Goal: Task Accomplishment & Management: Use online tool/utility

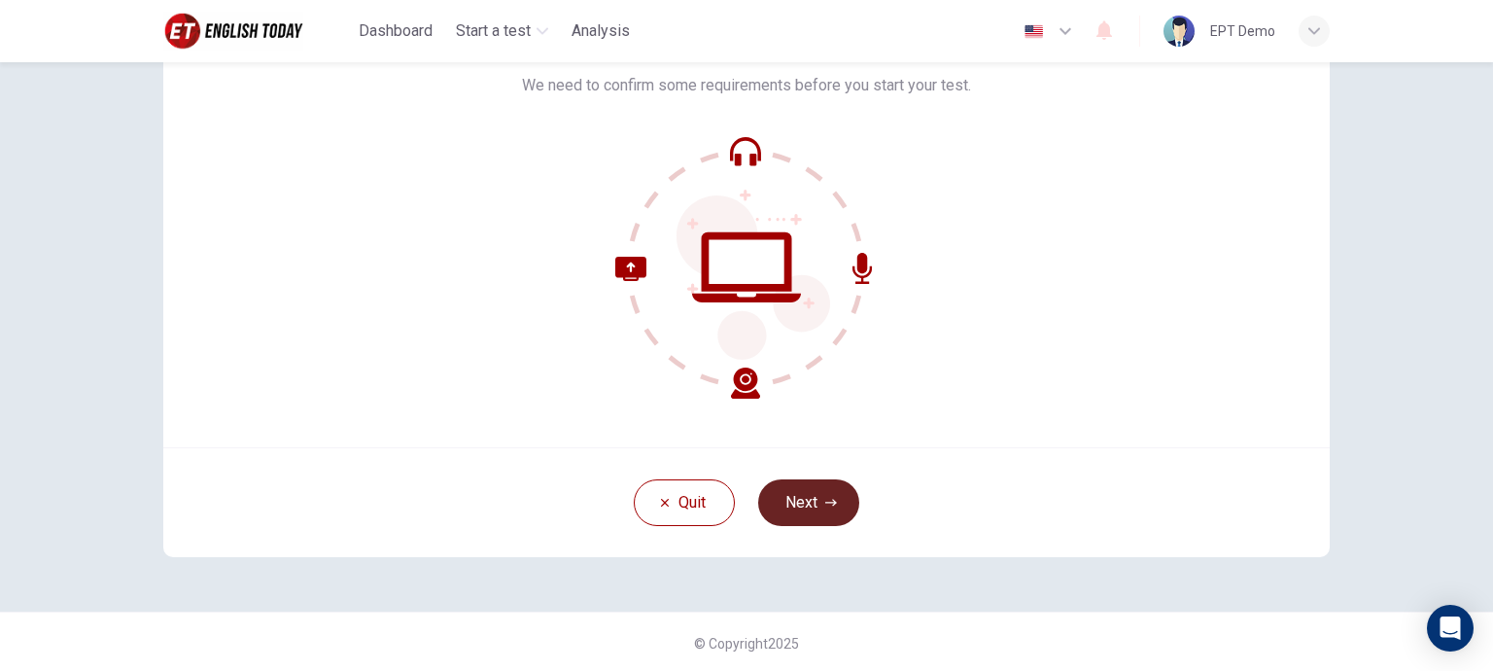
scroll to position [138, 0]
click at [803, 498] on button "Next" at bounding box center [808, 500] width 101 height 47
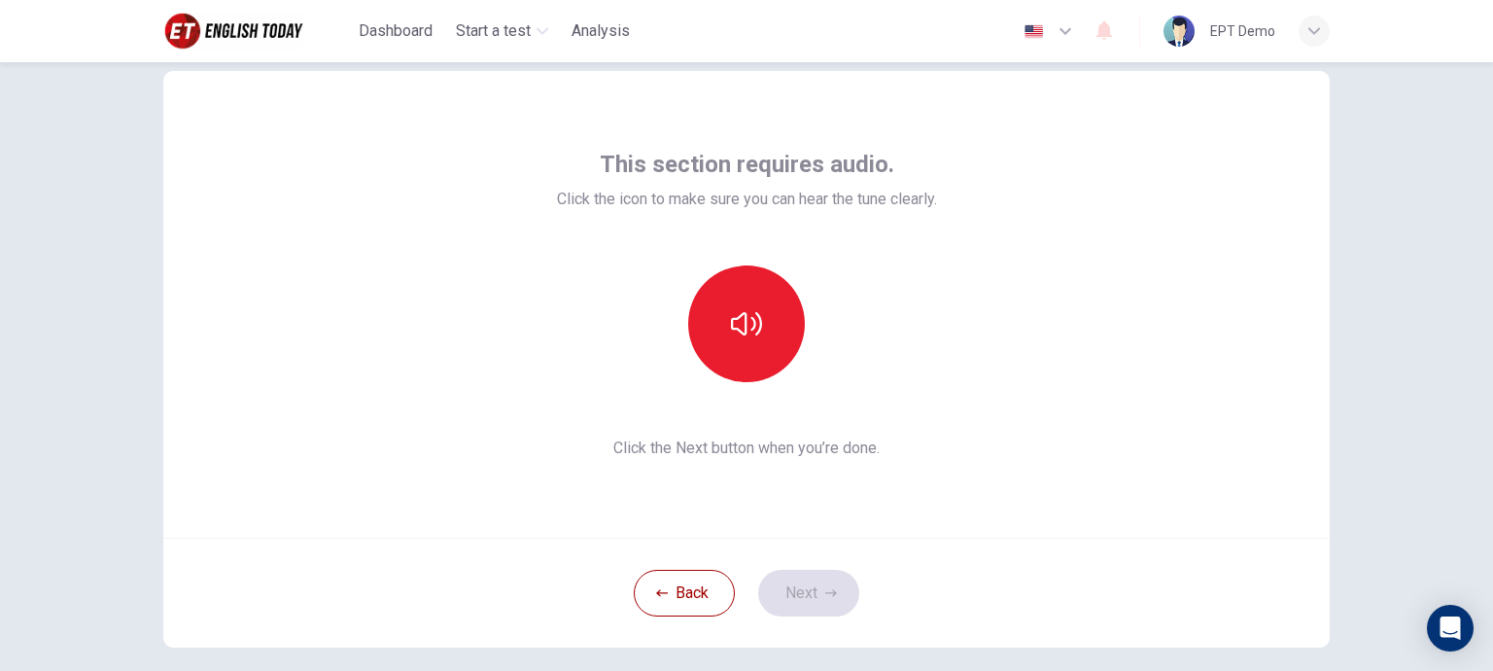
scroll to position [41, 0]
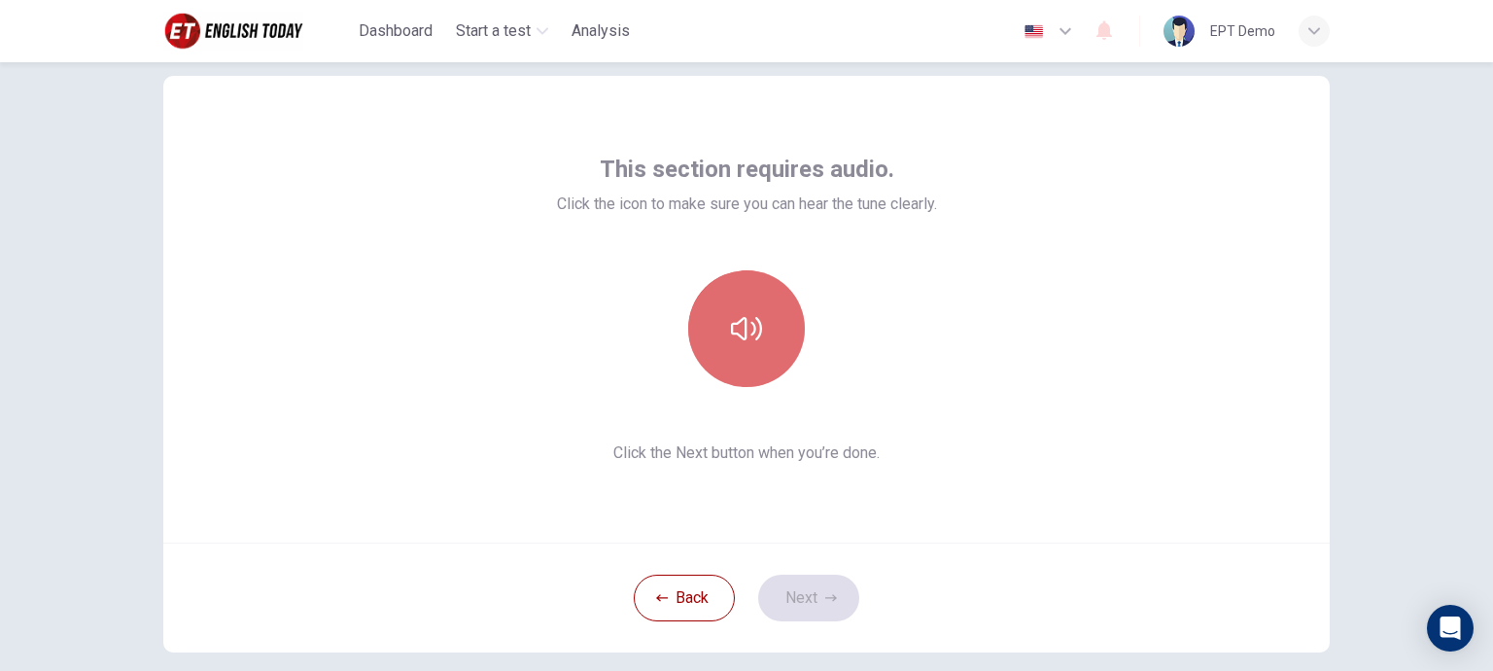
click at [739, 327] on icon "button" at bounding box center [746, 328] width 31 height 31
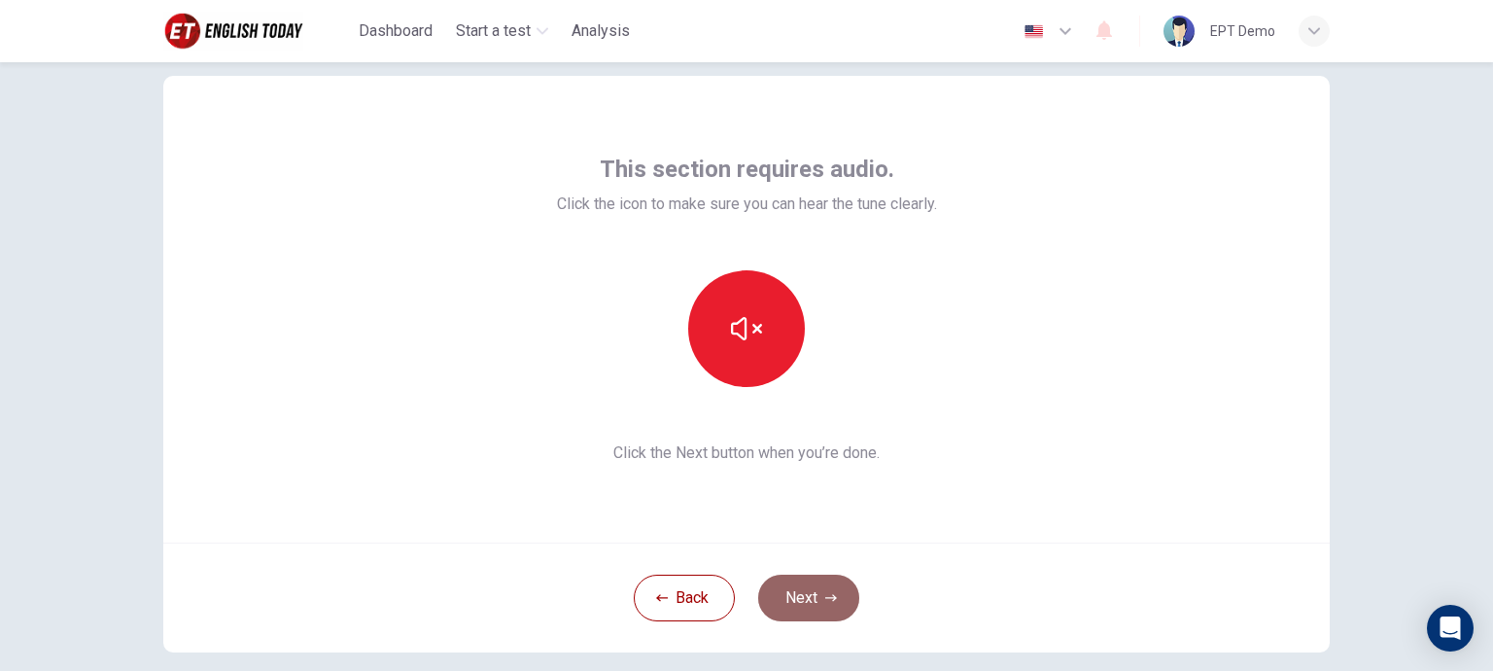
click at [826, 598] on icon "button" at bounding box center [832, 598] width 12 height 12
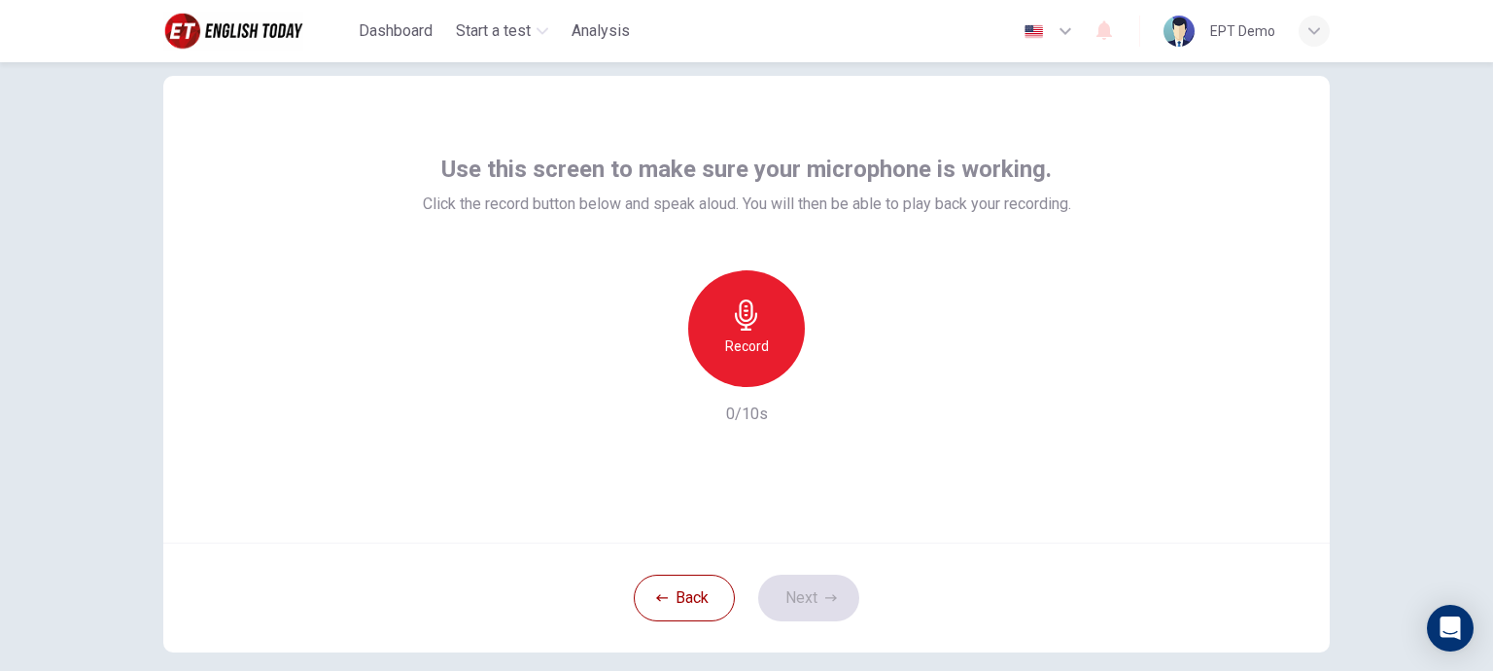
click at [770, 332] on div "Record" at bounding box center [746, 328] width 117 height 117
click at [756, 359] on div "Stop" at bounding box center [746, 328] width 117 height 117
click at [820, 586] on button "Next" at bounding box center [808, 598] width 101 height 47
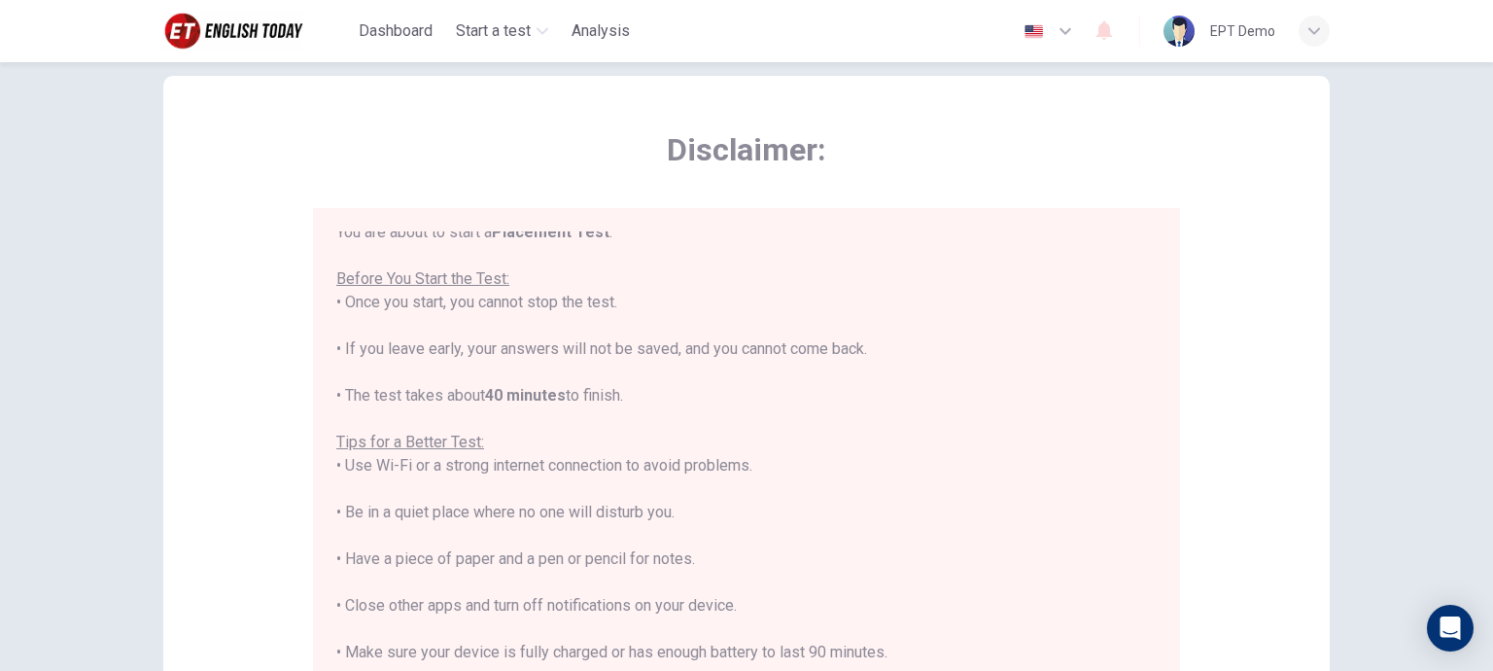
scroll to position [22, 0]
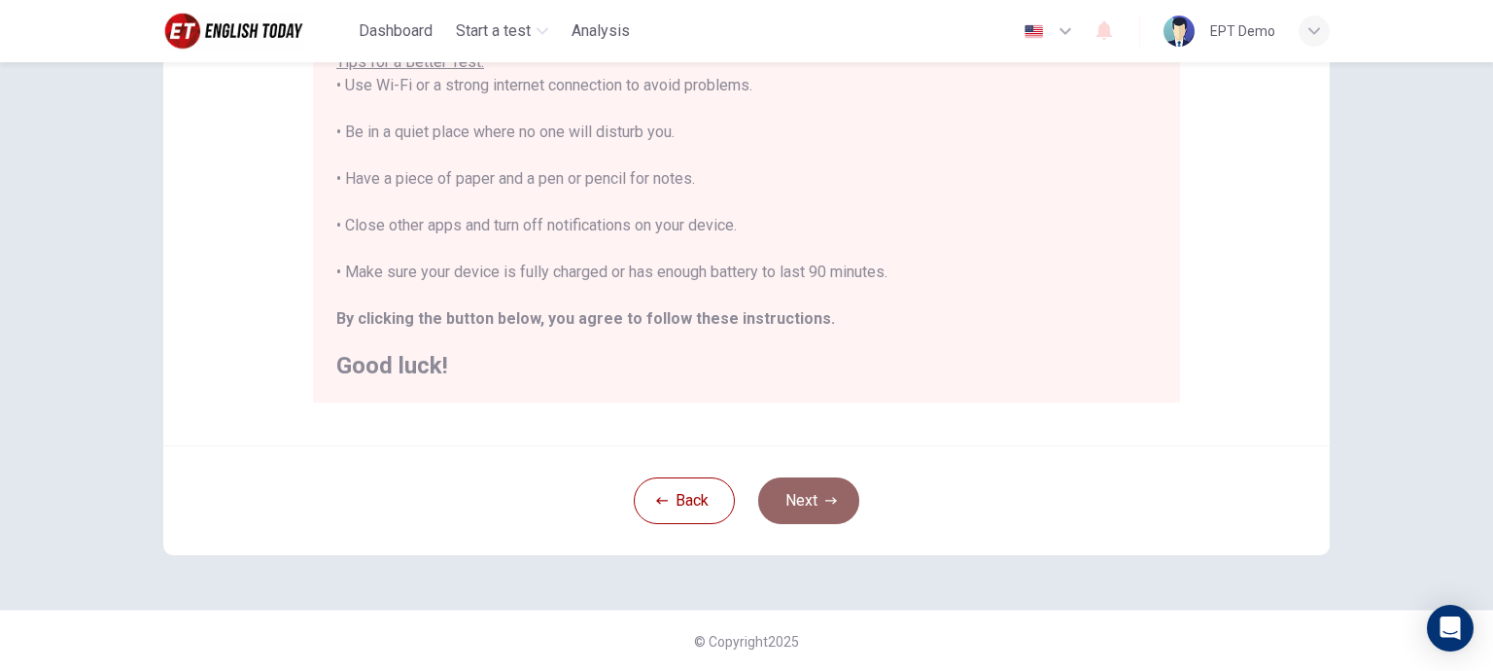
click at [793, 491] on button "Next" at bounding box center [808, 500] width 101 height 47
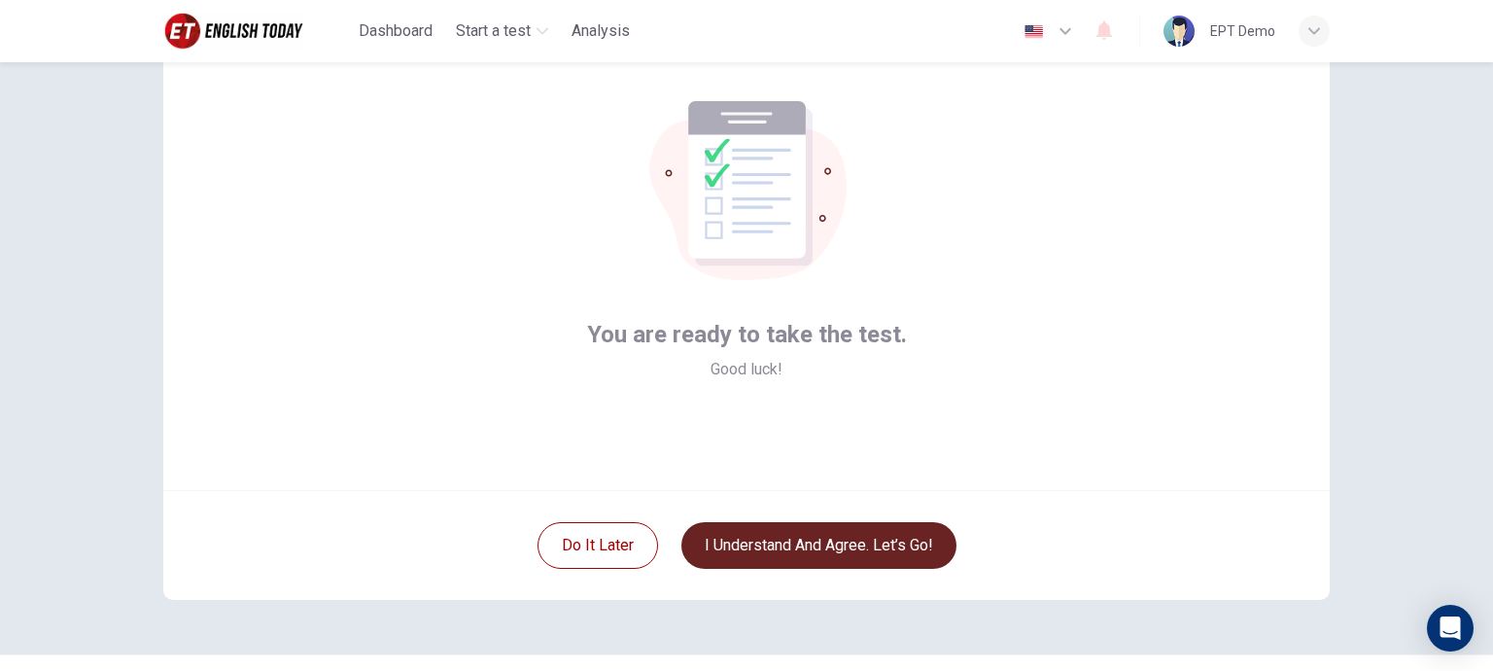
scroll to position [97, 0]
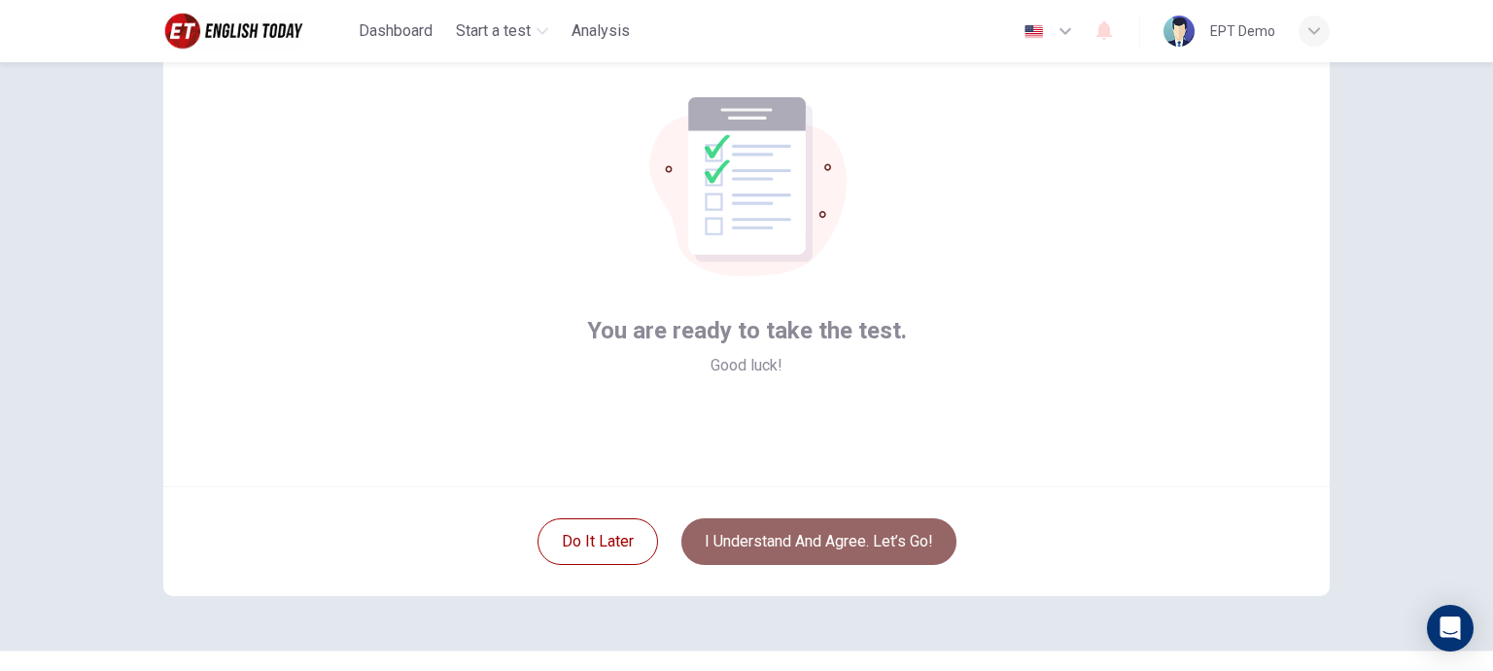
click at [815, 527] on button "I understand and agree. Let’s go!" at bounding box center [819, 541] width 275 height 47
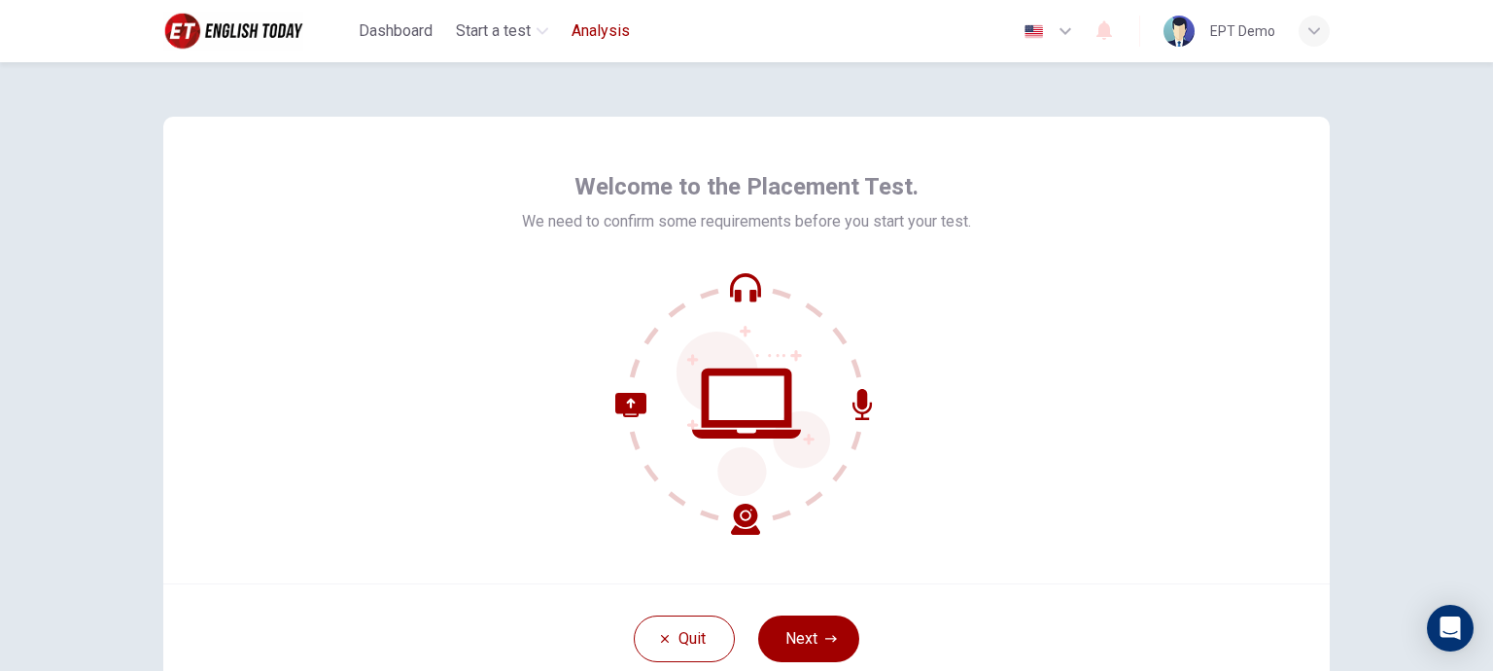
click at [598, 44] on button "Analysis" at bounding box center [601, 31] width 74 height 35
